Goal: Find specific page/section: Find specific page/section

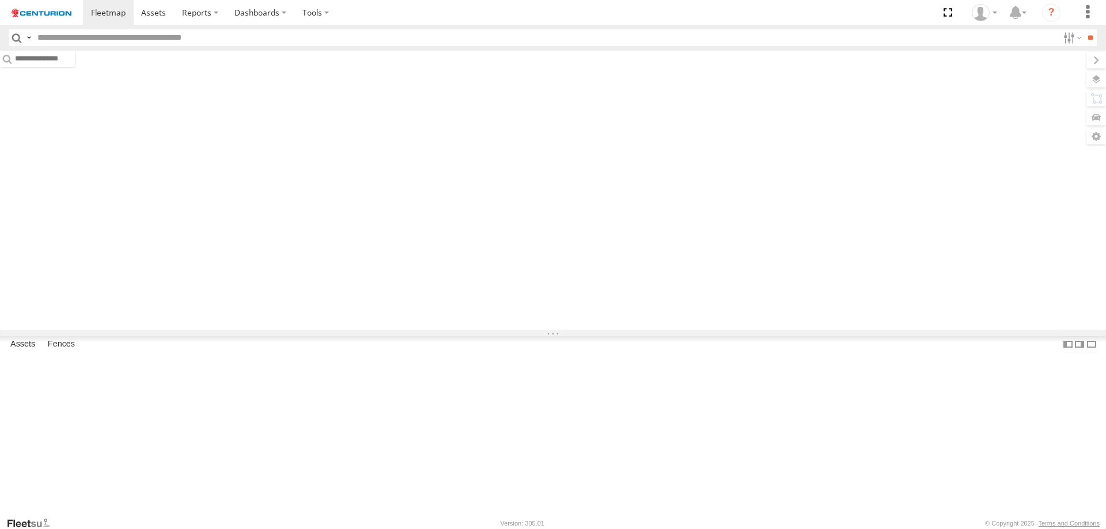
click at [128, 40] on input "text" at bounding box center [545, 37] width 1025 height 17
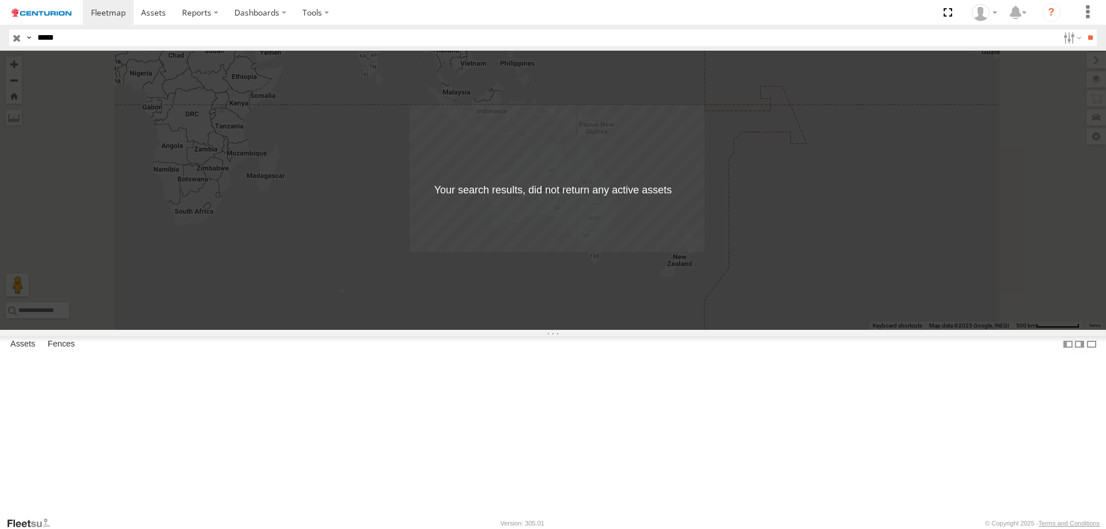
type input "*****"
click at [1083, 29] on input "**" at bounding box center [1089, 37] width 13 height 17
